Goal: Contribute content: Contribute content

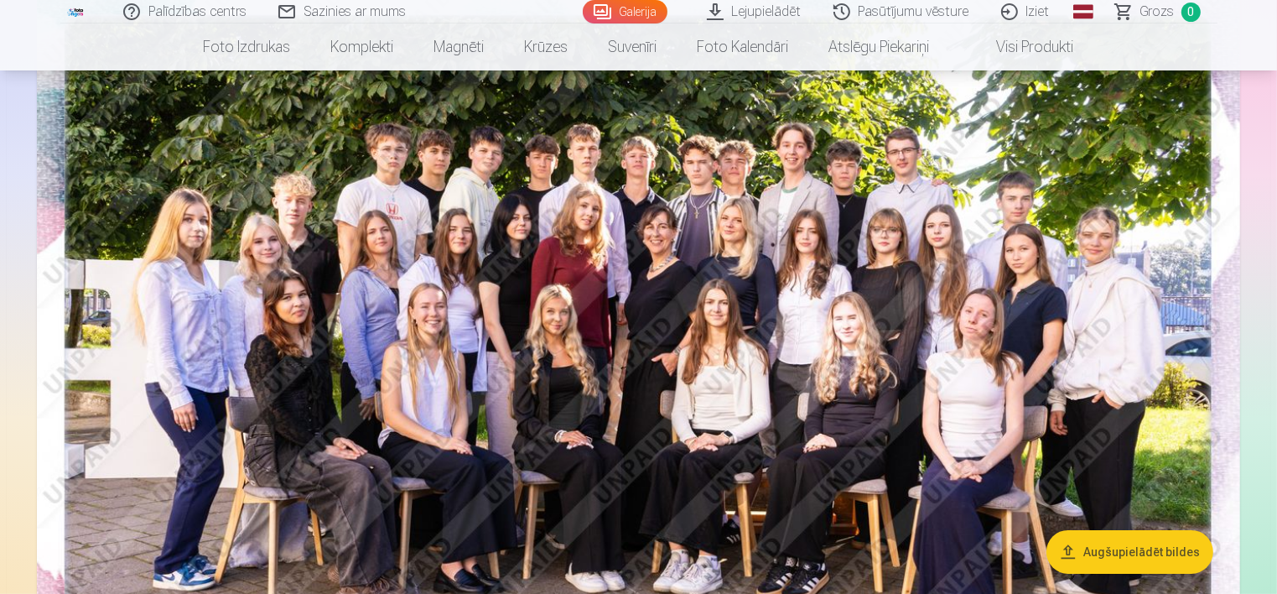
scroll to position [168, 0]
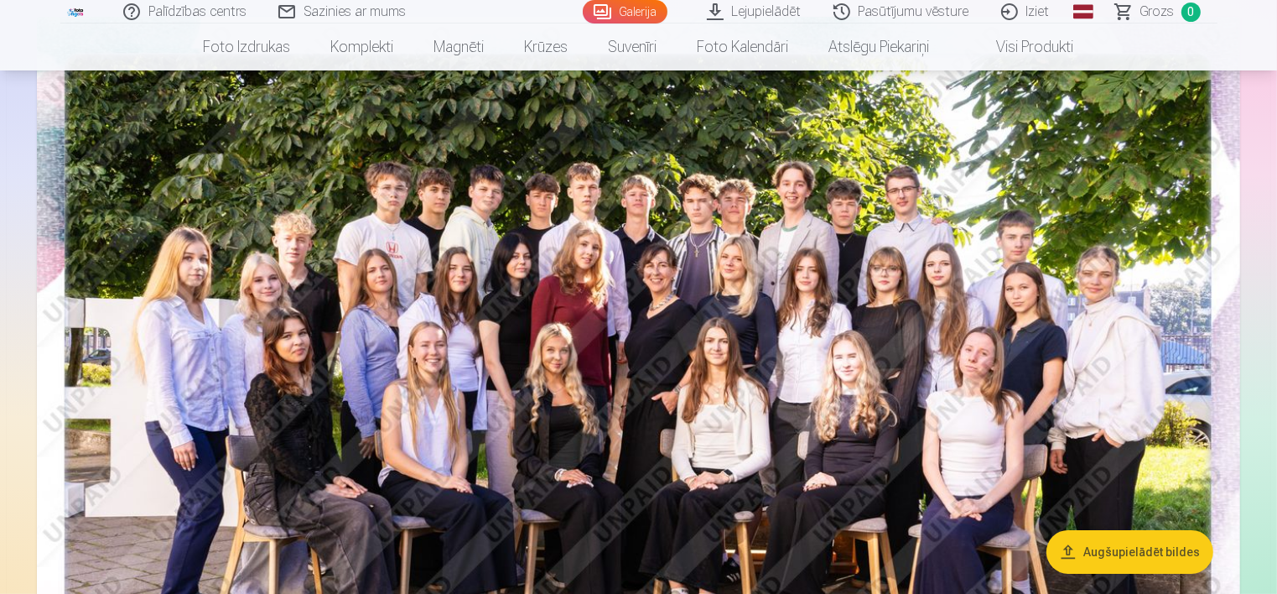
click at [1123, 554] on button "Augšupielādēt bildes" at bounding box center [1129, 552] width 167 height 44
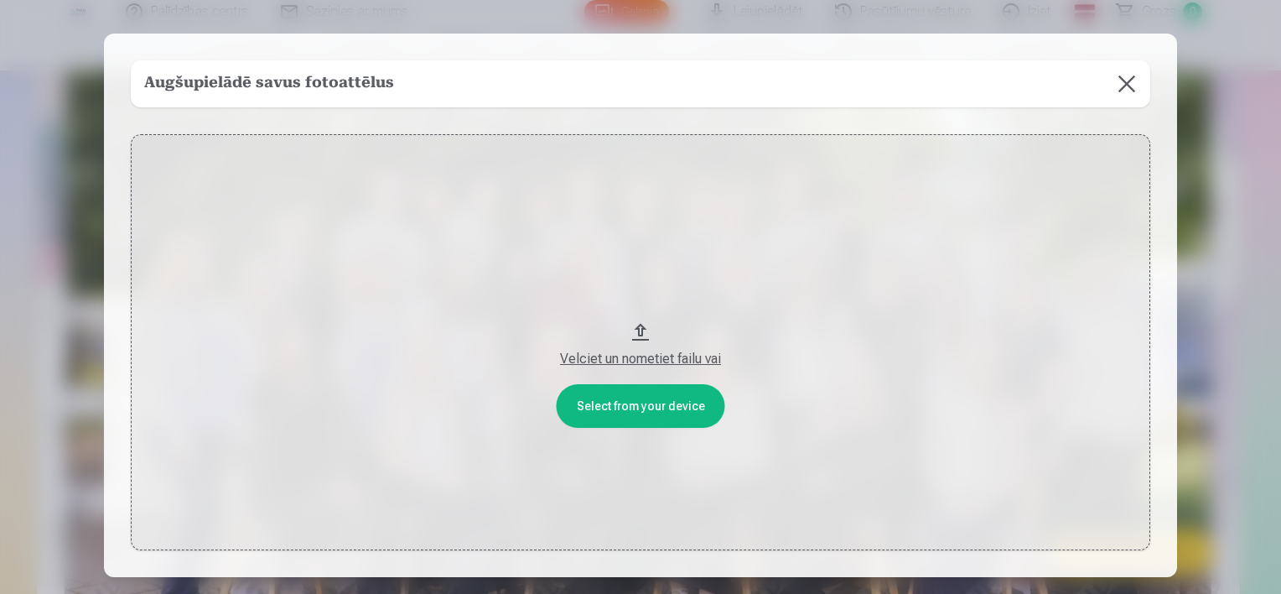
click at [631, 360] on div "Velciet un nometiet failu vai" at bounding box center [641, 359] width 986 height 20
click at [1124, 76] on button at bounding box center [1126, 83] width 47 height 47
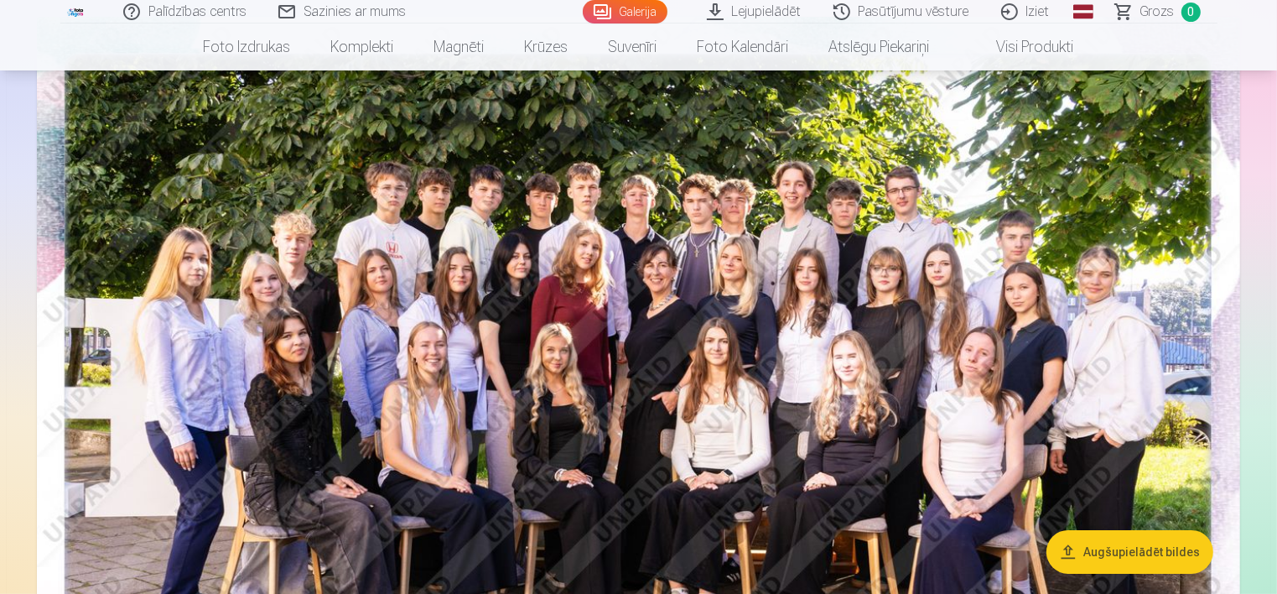
drag, startPoint x: 1173, startPoint y: 550, endPoint x: 1216, endPoint y: 560, distance: 44.7
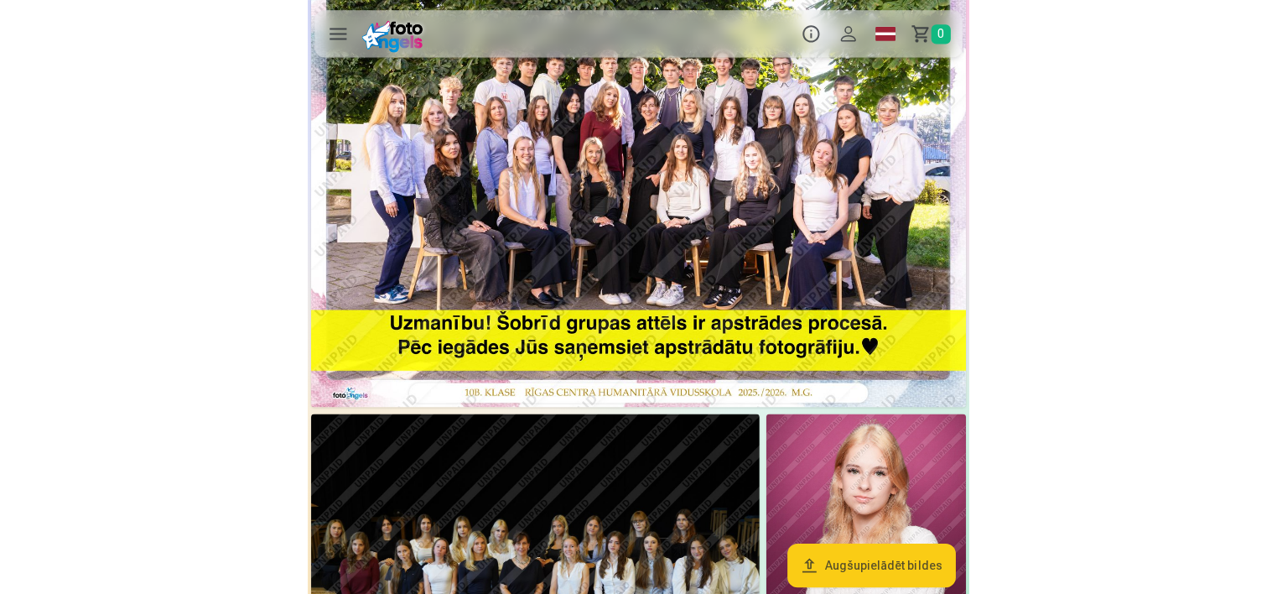
scroll to position [0, 0]
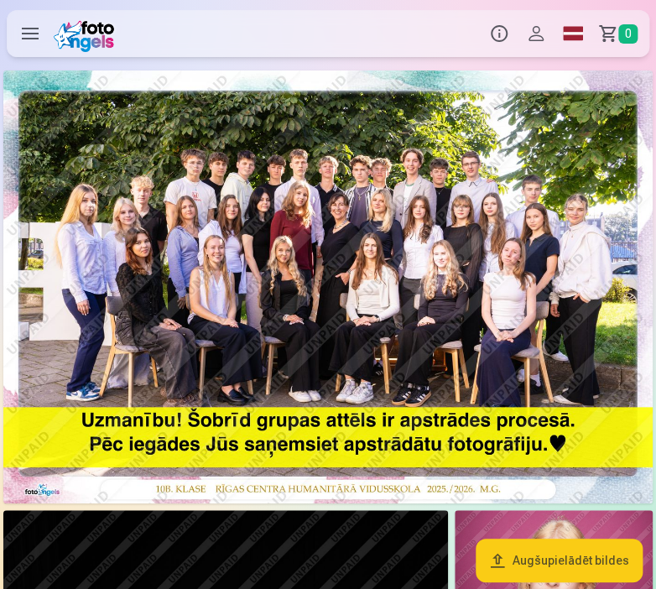
click at [475, 538] on button "Augšupielādēt bildes" at bounding box center [558, 560] width 167 height 44
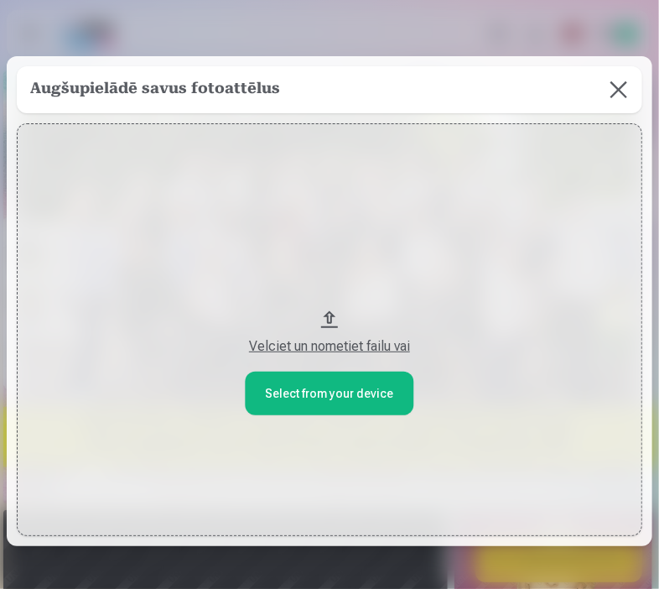
click at [595, 66] on button at bounding box center [618, 89] width 47 height 47
